Goal: Find specific page/section: Find specific page/section

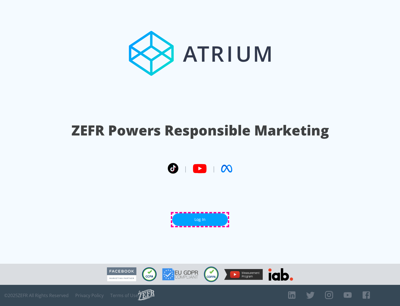
click at [200, 219] on link "Log In" at bounding box center [200, 219] width 56 height 12
